Goal: Transaction & Acquisition: Purchase product/service

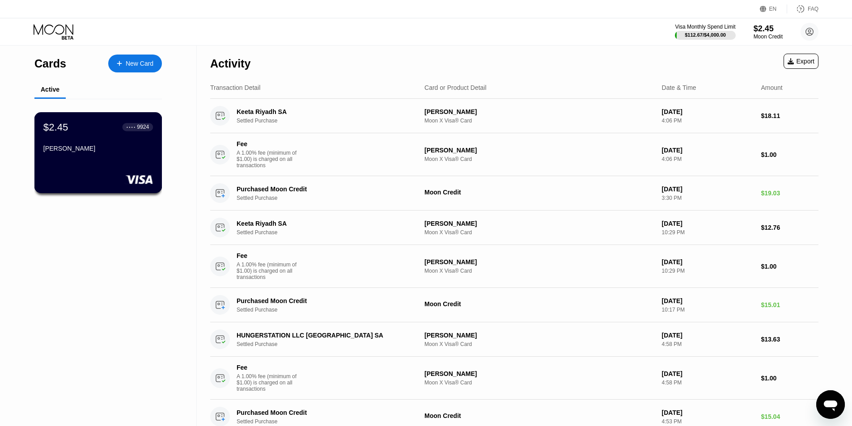
click at [111, 169] on div "$2.45 ● ● ● ● 9924 MOHAMMAD" at bounding box center [98, 152] width 128 height 81
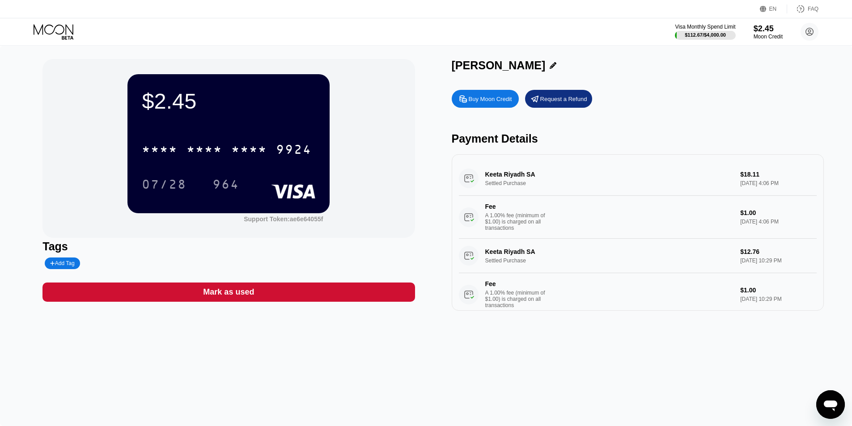
click at [499, 103] on div "Buy Moon Credit" at bounding box center [490, 99] width 43 height 8
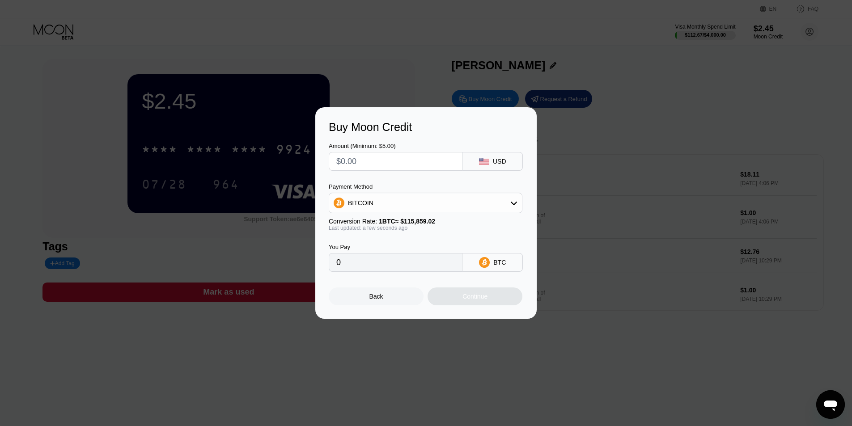
click at [415, 161] on input "text" at bounding box center [395, 162] width 119 height 18
type input "$25"
type input "0.00021578"
type input "$25"
click at [394, 202] on div "BITCOIN" at bounding box center [425, 203] width 193 height 18
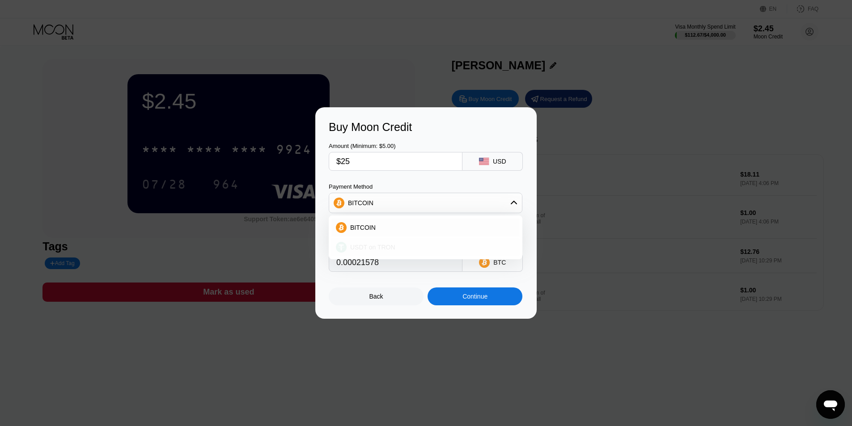
click at [372, 246] on span "USDT on TRON" at bounding box center [372, 247] width 45 height 7
type input "25.25"
click at [459, 292] on div "Continue" at bounding box center [475, 297] width 95 height 18
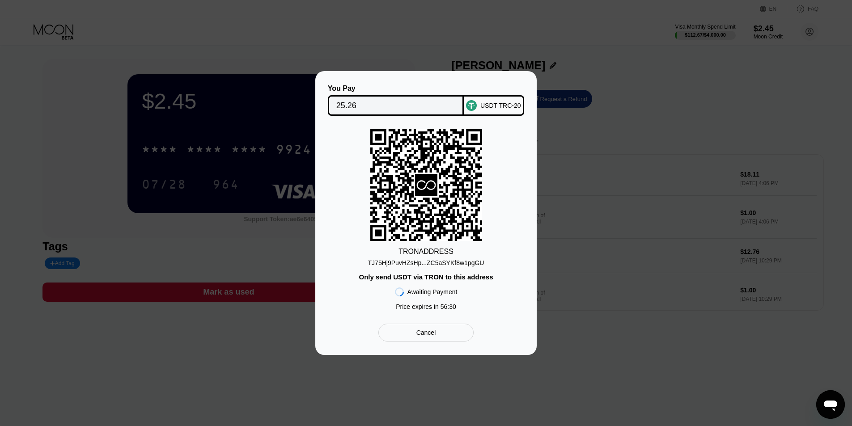
click at [434, 341] on div "Cancel" at bounding box center [425, 333] width 95 height 18
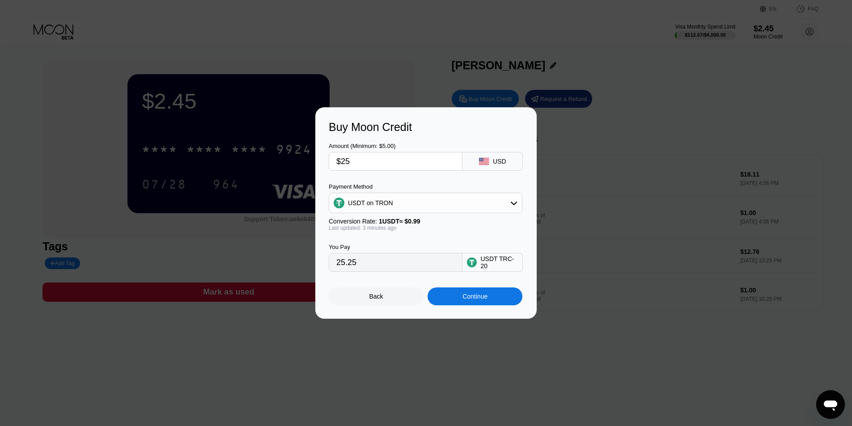
click at [361, 160] on input "$25" at bounding box center [395, 162] width 119 height 18
type input "$24"
type input "24.24"
type input "$24"
click at [456, 305] on div "Continue" at bounding box center [475, 297] width 95 height 18
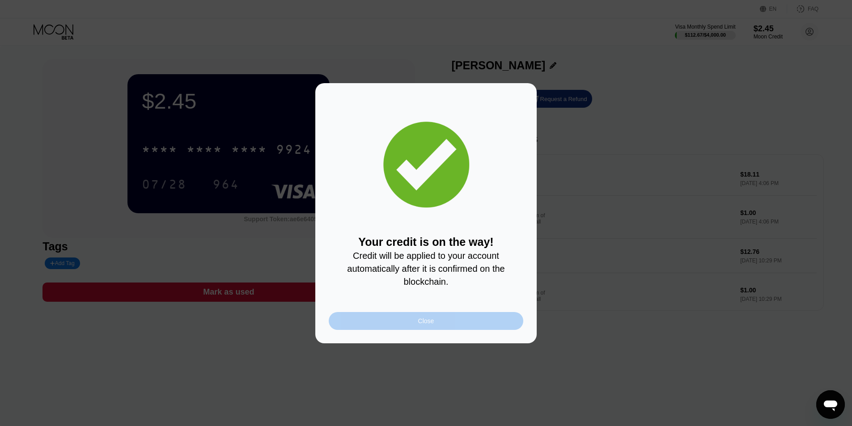
click at [393, 330] on div "Close" at bounding box center [426, 321] width 195 height 18
